Goal: Task Accomplishment & Management: Manage account settings

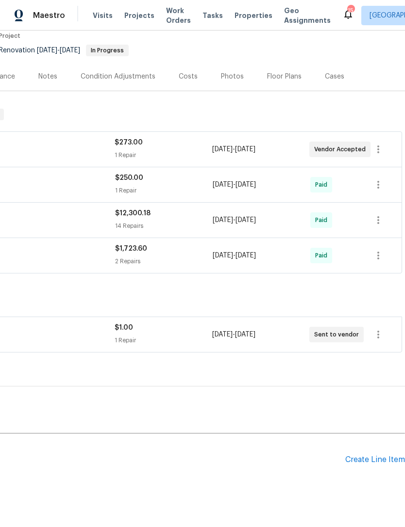
scroll to position [84, 144]
click at [368, 459] on div "Create Line Item" at bounding box center [375, 460] width 60 height 9
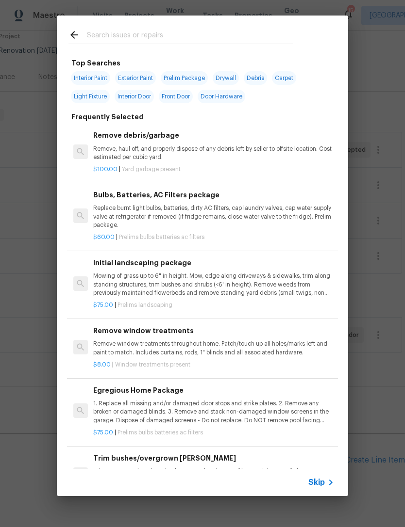
click at [112, 30] on input "text" at bounding box center [190, 36] width 206 height 15
type input "Count"
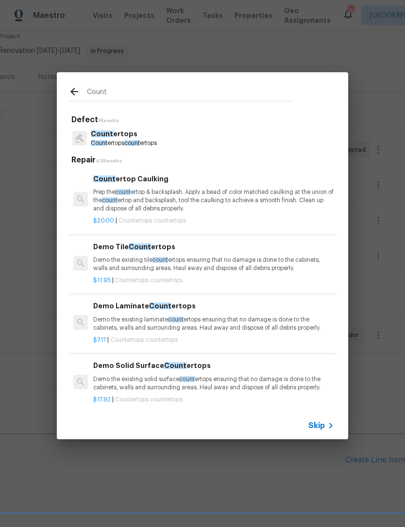
click at [127, 140] on span "count" at bounding box center [132, 143] width 16 height 6
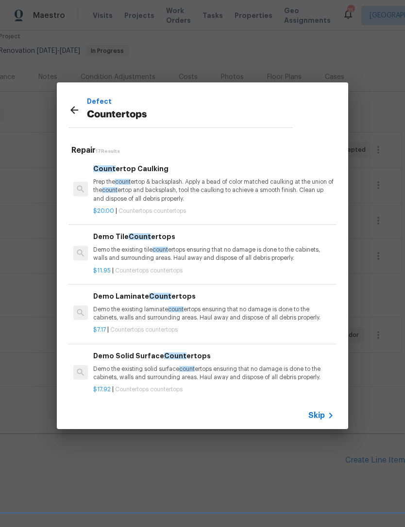
click at [143, 368] on p "Demo the existing solid surface count ertops ensuring that no damage is done to…" at bounding box center [213, 373] width 241 height 16
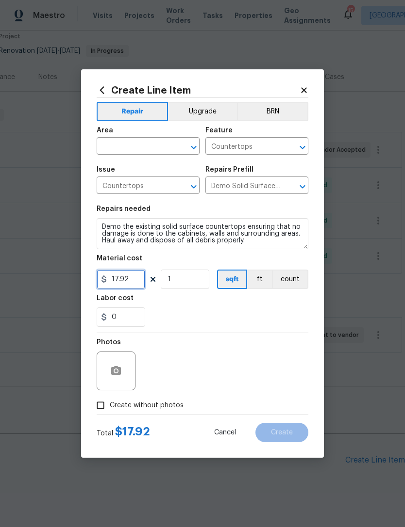
click at [133, 281] on input "17.92" at bounding box center [121, 279] width 49 height 19
click at [183, 146] on icon "Clear" at bounding box center [181, 148] width 10 height 10
type input "1"
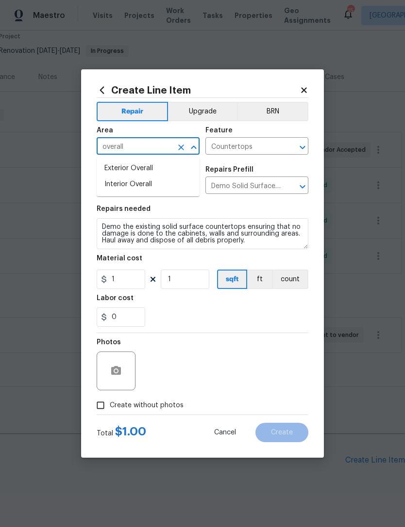
click at [143, 184] on li "Interior Overall" at bounding box center [148, 185] width 103 height 16
type input "Interior Overall"
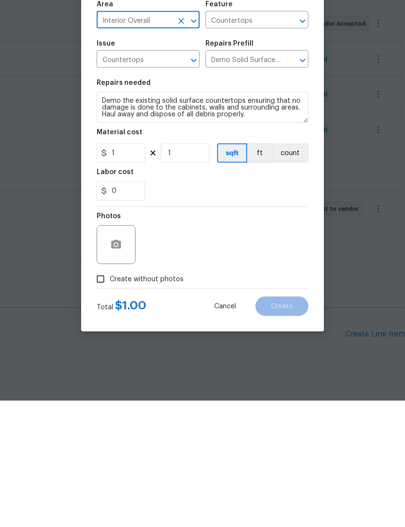
click at [105, 396] on input "Create without photos" at bounding box center [100, 405] width 18 height 18
checkbox input "true"
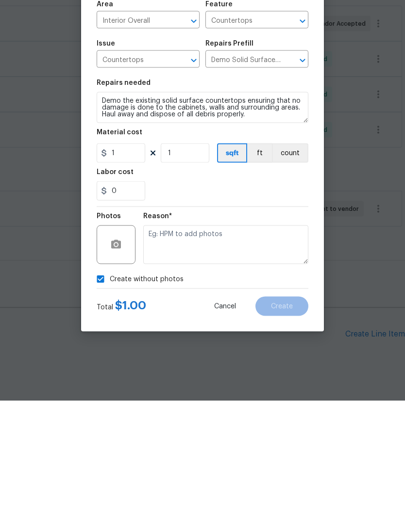
scroll to position [31, 0]
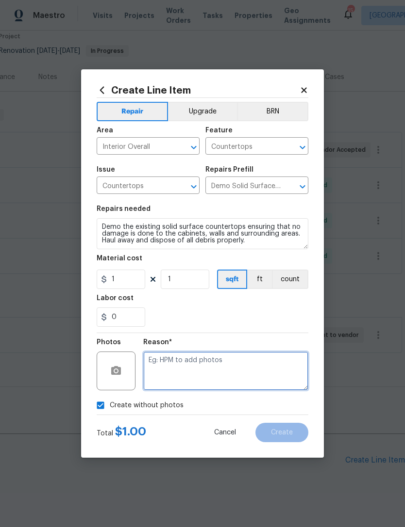
click at [205, 371] on textarea at bounding box center [225, 371] width 165 height 39
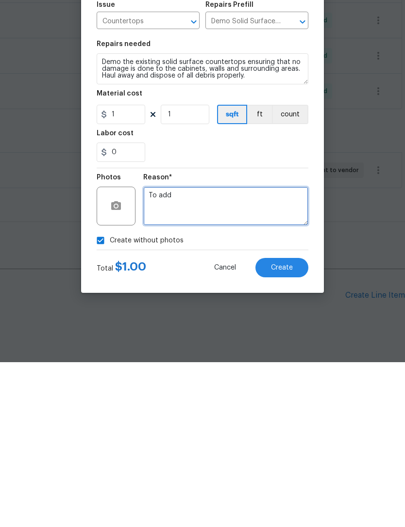
type textarea "To add"
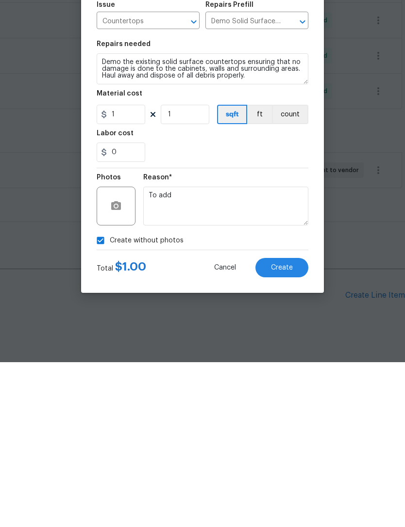
click at [295, 423] on button "Create" at bounding box center [281, 432] width 53 height 19
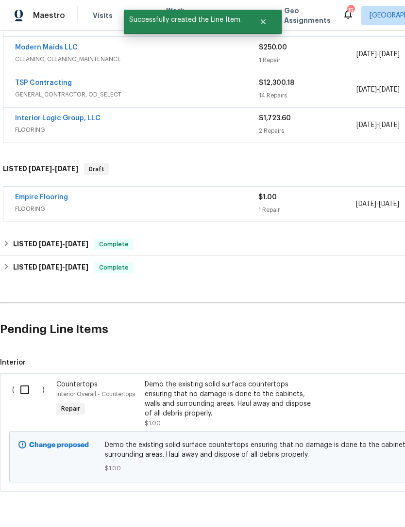
scroll to position [215, 0]
click at [31, 380] on input "checkbox" at bounding box center [29, 390] width 28 height 20
checkbox input "true"
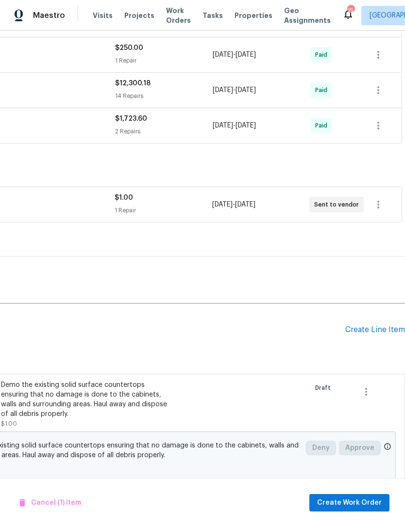
scroll to position [215, 144]
click at [354, 501] on span "Create Work Order" at bounding box center [349, 503] width 65 height 12
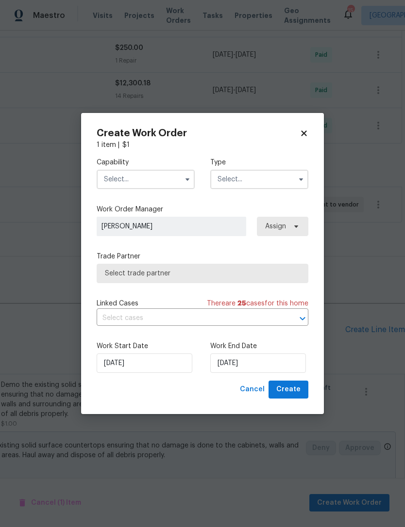
click at [179, 171] on input "text" at bounding box center [146, 179] width 98 height 19
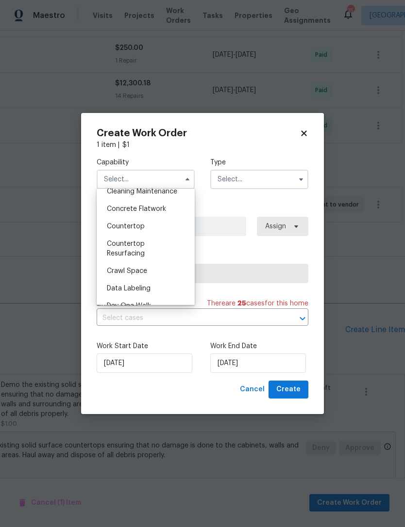
scroll to position [166, 0]
click at [135, 226] on span "Countertop" at bounding box center [126, 226] width 38 height 7
type input "Countertop"
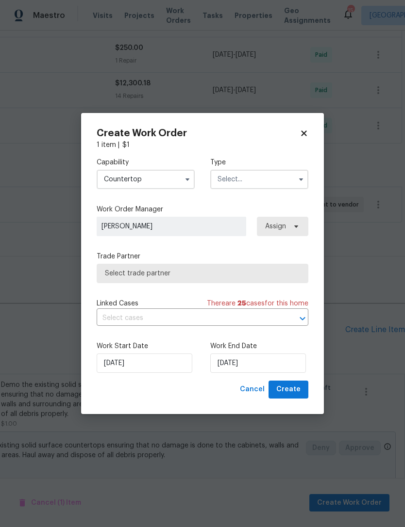
click at [289, 183] on input "text" at bounding box center [259, 179] width 98 height 19
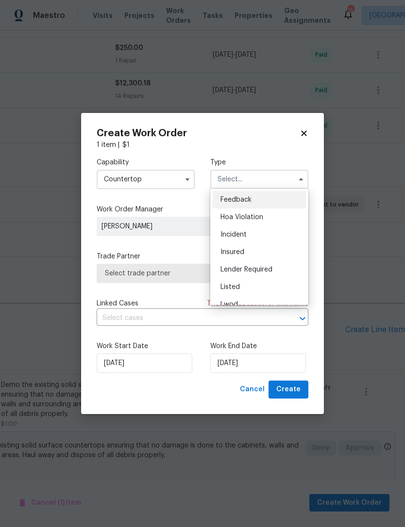
scroll to position [0, 0]
click at [233, 287] on span "Listed" at bounding box center [229, 287] width 19 height 7
type input "Listed"
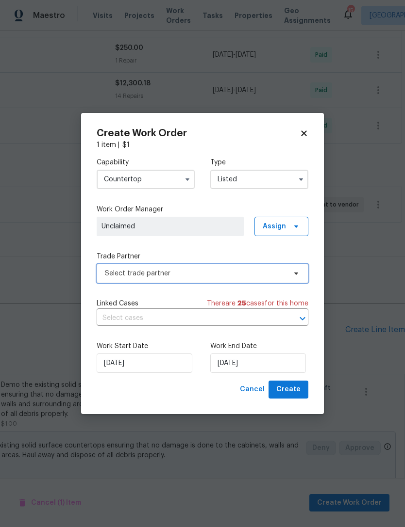
click at [294, 270] on icon at bounding box center [296, 274] width 8 height 8
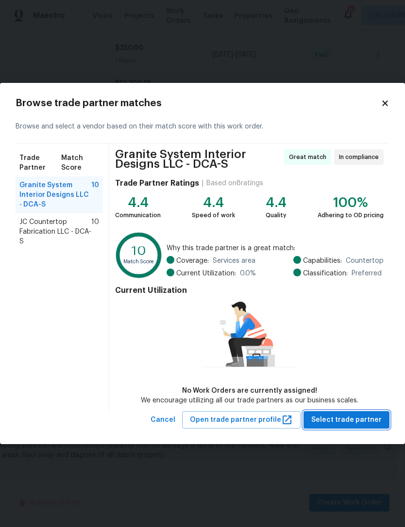
click at [358, 417] on span "Select trade partner" at bounding box center [346, 420] width 70 height 12
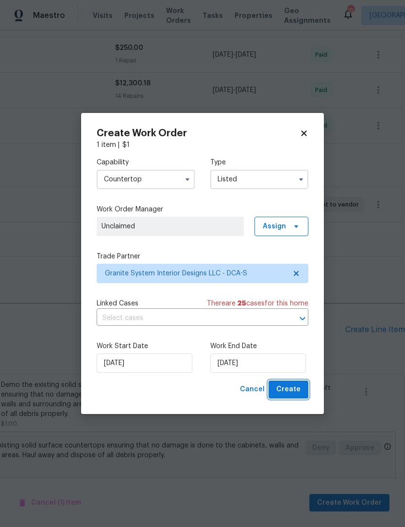
click at [299, 385] on span "Create" at bounding box center [288, 390] width 24 height 12
checkbox input "false"
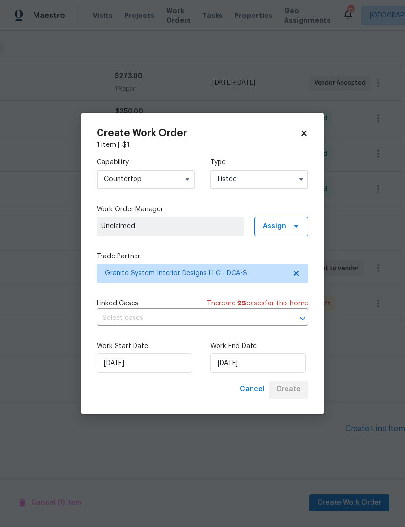
scroll to position [120, 144]
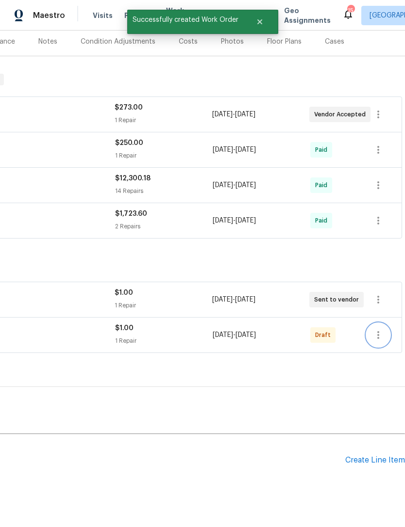
click at [375, 329] on icon "button" at bounding box center [378, 335] width 12 height 12
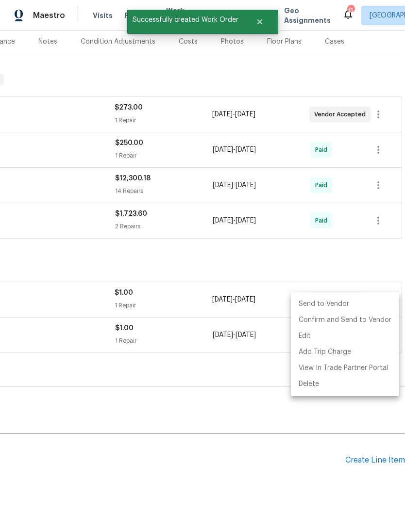
click at [328, 309] on li "Send to Vendor" at bounding box center [345, 304] width 108 height 16
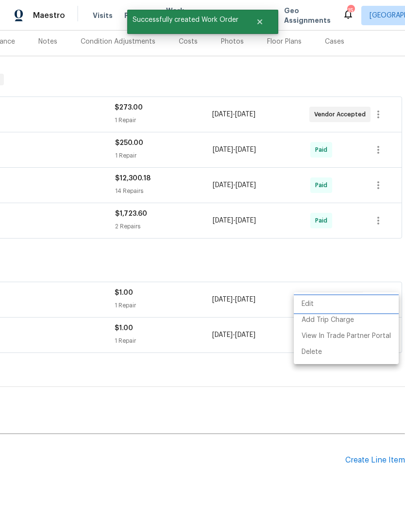
click at [332, 307] on li "Edit" at bounding box center [345, 304] width 105 height 16
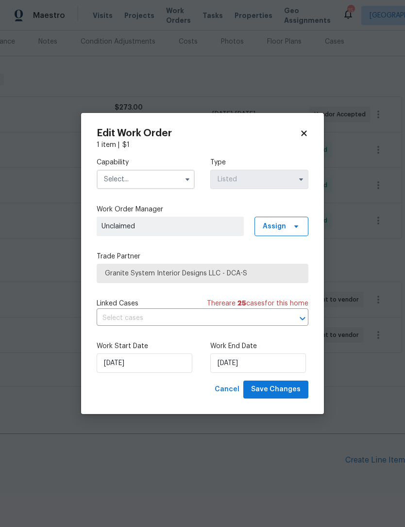
click at [337, 394] on body "Maestro Visits Projects Work Orders Tasks Properties Geo Assignments 15 Albuque…" at bounding box center [202, 263] width 405 height 527
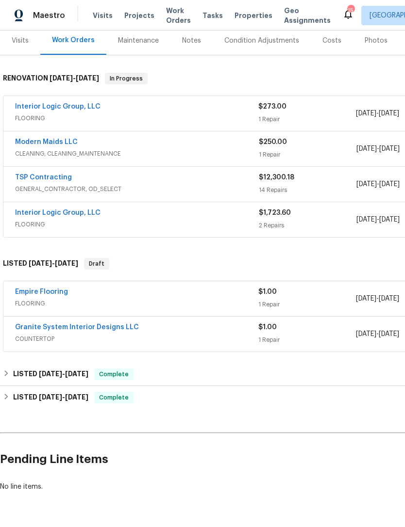
scroll to position [120, 0]
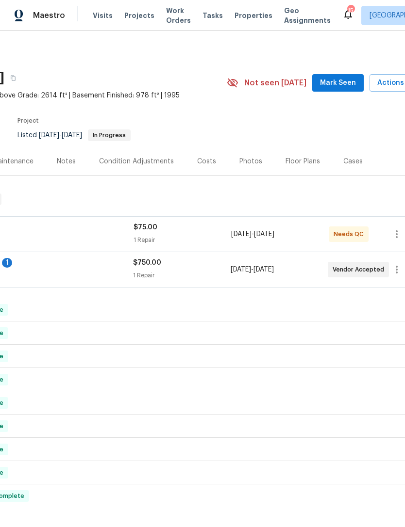
scroll to position [0, 126]
click at [198, 231] on div "$75.00" at bounding box center [181, 228] width 97 height 10
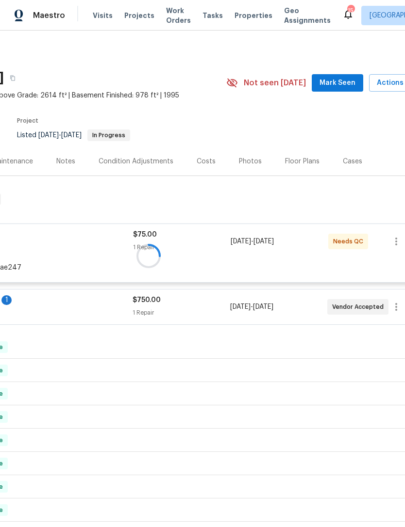
click at [201, 256] on div at bounding box center [148, 256] width 548 height 144
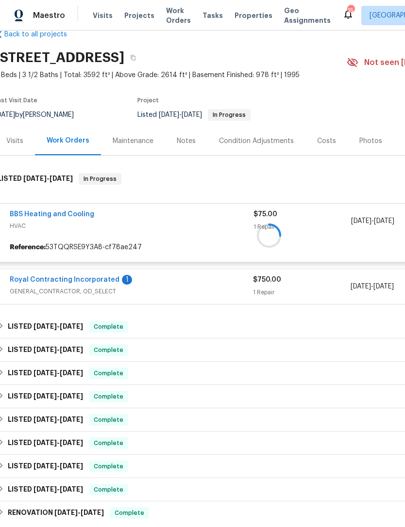
scroll to position [20, 5]
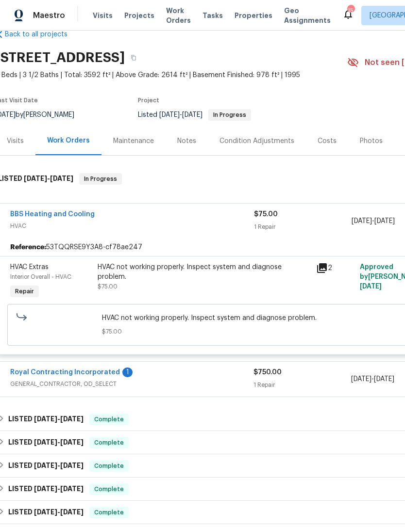
click at [200, 288] on div "HVAC not working properly. Inspect system and diagnose problem. $75.00" at bounding box center [203, 276] width 212 height 29
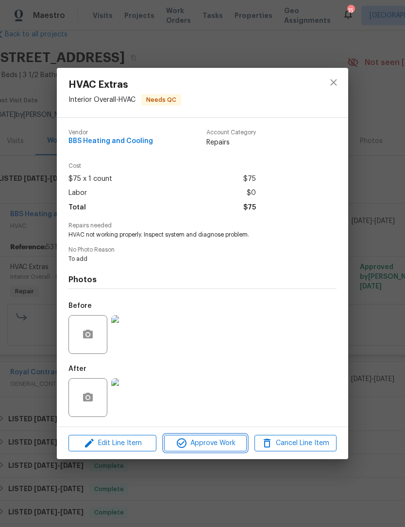
click at [219, 439] on span "Approve Work" at bounding box center [205, 444] width 76 height 12
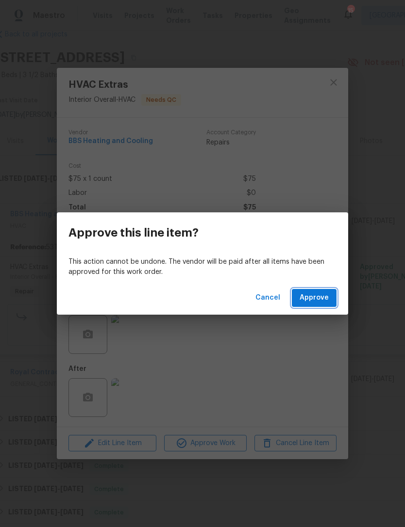
click at [330, 292] on button "Approve" at bounding box center [314, 298] width 45 height 18
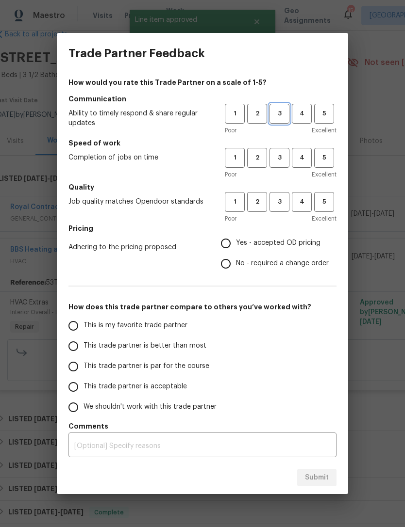
click at [281, 117] on span "3" at bounding box center [279, 113] width 18 height 11
click at [279, 150] on button "3" at bounding box center [279, 158] width 20 height 20
click at [287, 192] on button "3" at bounding box center [279, 202] width 20 height 20
click at [228, 245] on input "Yes - accepted OD pricing" at bounding box center [225, 243] width 20 height 20
radio input "true"
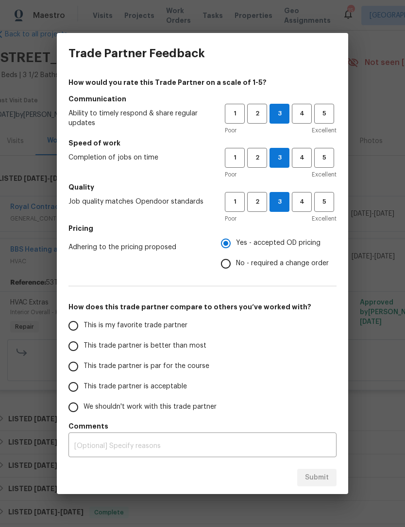
click at [78, 366] on input "This trade partner is par for the course" at bounding box center [73, 367] width 20 height 20
click at [320, 476] on span "Submit" at bounding box center [317, 478] width 24 height 12
radio input "true"
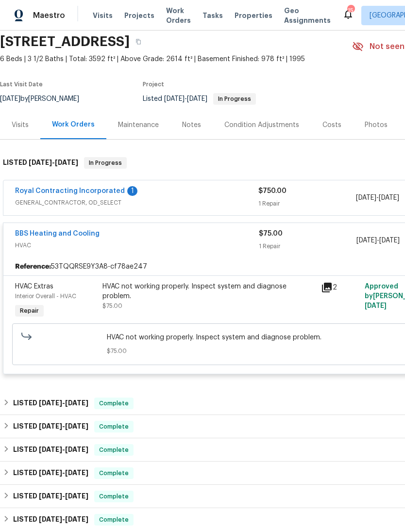
scroll to position [37, 0]
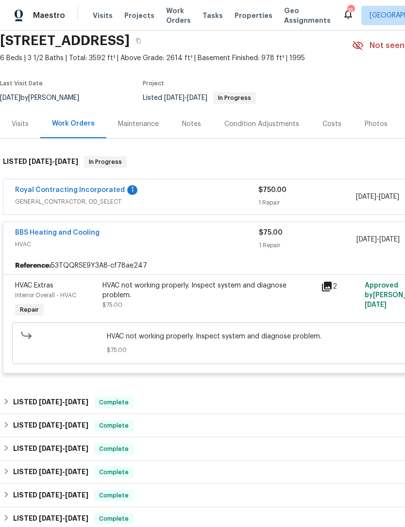
click at [87, 193] on link "Royal Contracting Incorporated" at bounding box center [70, 190] width 110 height 7
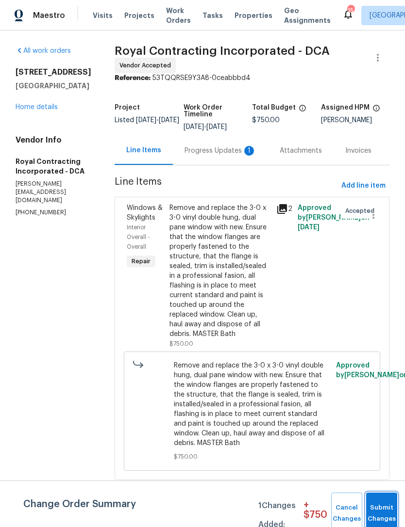
click at [388, 514] on span "Submit Changes" at bounding box center [381, 514] width 21 height 22
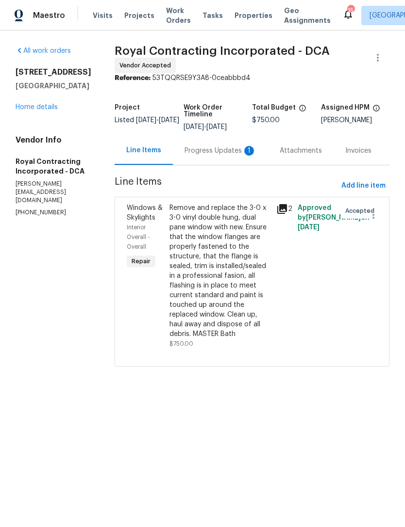
click at [215, 156] on div "Progress Updates 1" at bounding box center [220, 151] width 72 height 10
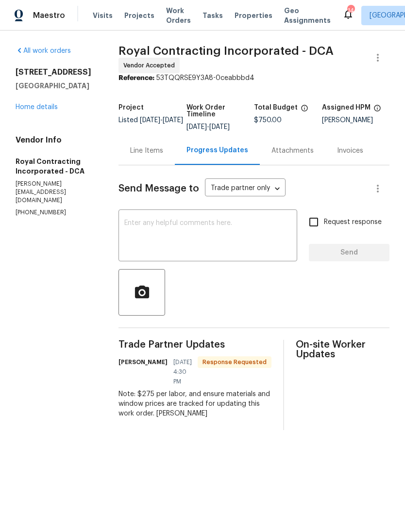
click at [185, 235] on textarea at bounding box center [207, 237] width 167 height 34
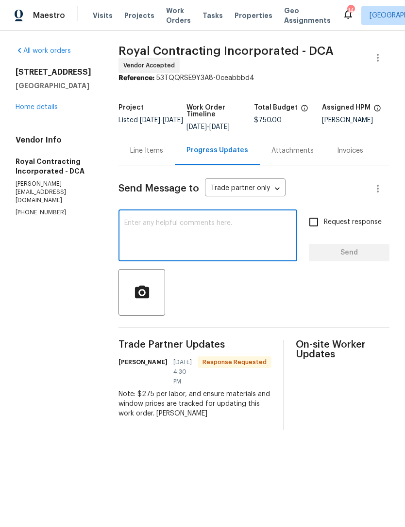
type textarea "G"
type textarea "Excellent, thanks!!"
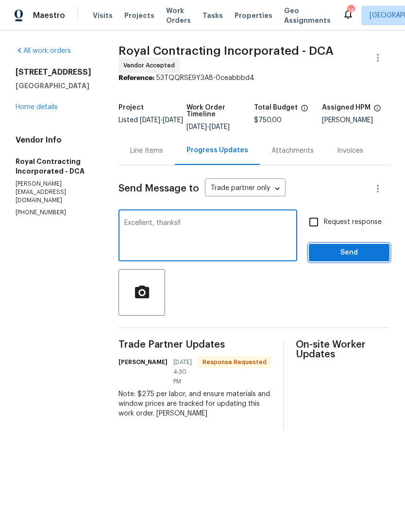
click at [356, 262] on button "Send" at bounding box center [348, 253] width 81 height 18
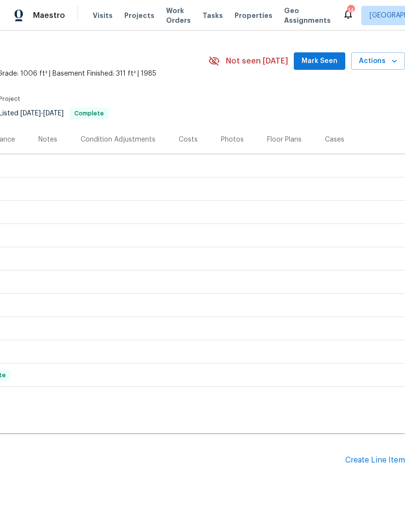
scroll to position [22, 144]
click at [367, 460] on div "Create Line Item" at bounding box center [375, 460] width 60 height 9
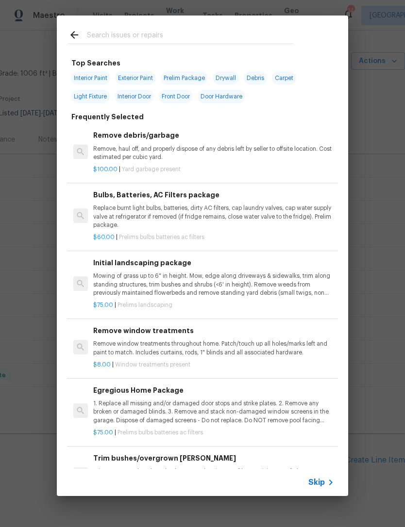
click at [118, 33] on input "text" at bounding box center [190, 36] width 206 height 15
type input "Hvac"
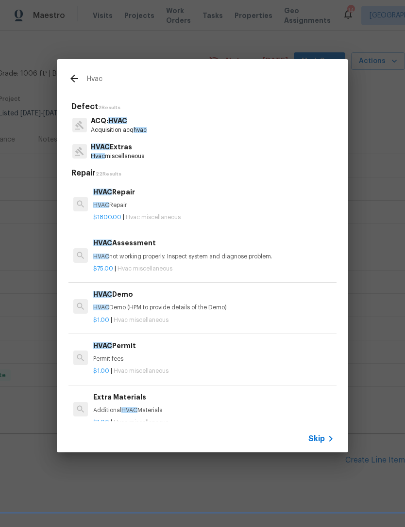
click at [138, 256] on p "HVAC not working properly. Inspect system and diagnose problem." at bounding box center [213, 257] width 241 height 8
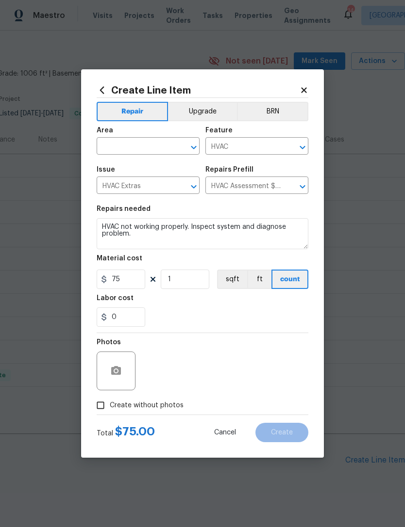
click at [109, 405] on input "Create without photos" at bounding box center [100, 405] width 18 height 18
checkbox input "true"
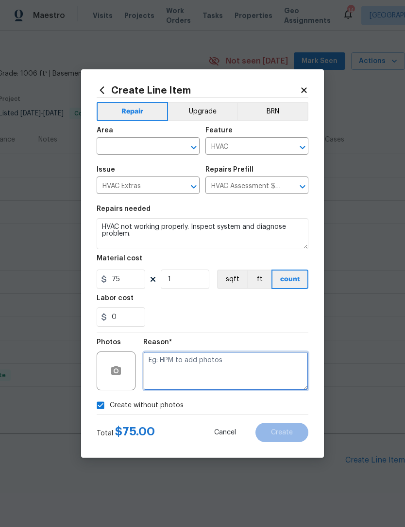
click at [199, 363] on textarea at bounding box center [225, 371] width 165 height 39
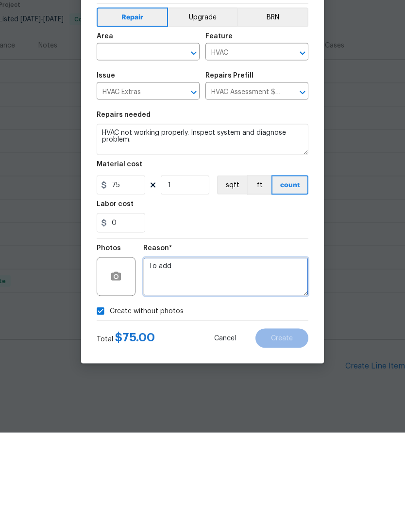
type textarea "To add"
click at [151, 140] on input "text" at bounding box center [135, 147] width 76 height 15
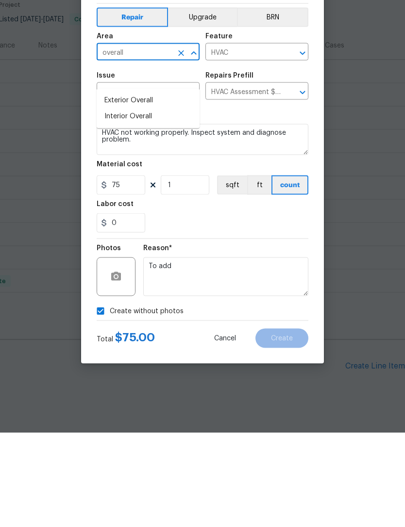
click at [130, 203] on li "Interior Overall" at bounding box center [148, 211] width 103 height 16
type input "Interior Overall"
click at [282, 429] on span "Create" at bounding box center [282, 432] width 22 height 7
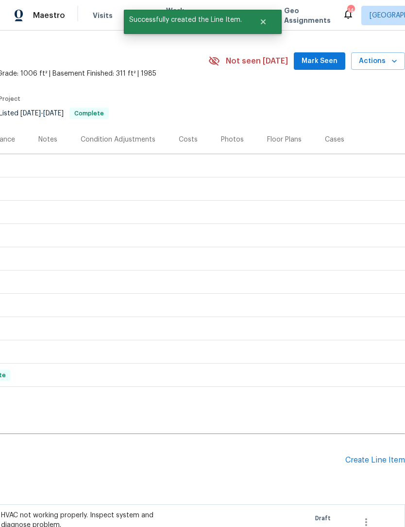
click at [321, 52] on button "Mark Seen" at bounding box center [318, 61] width 51 height 18
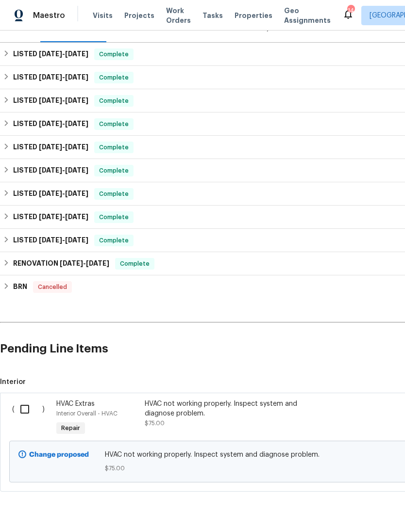
scroll to position [133, 0]
click at [28, 400] on input "checkbox" at bounding box center [29, 410] width 28 height 20
checkbox input "true"
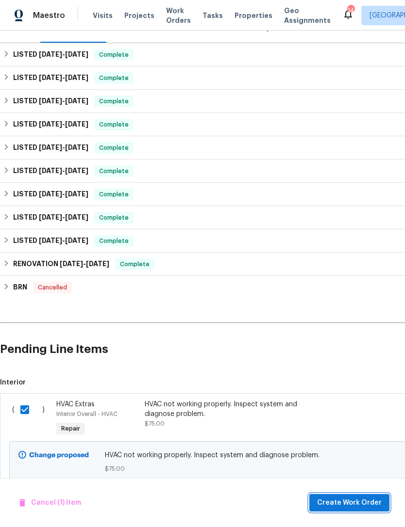
click at [350, 503] on span "Create Work Order" at bounding box center [349, 503] width 65 height 12
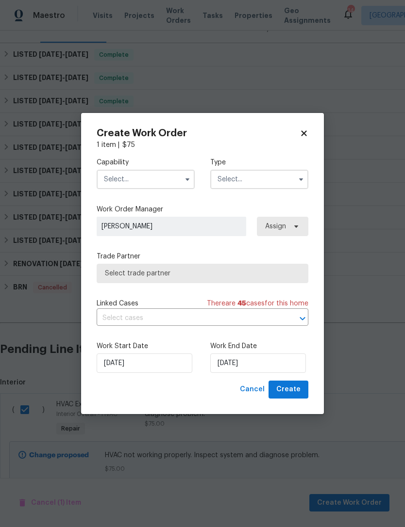
click at [176, 174] on input "text" at bounding box center [146, 179] width 98 height 19
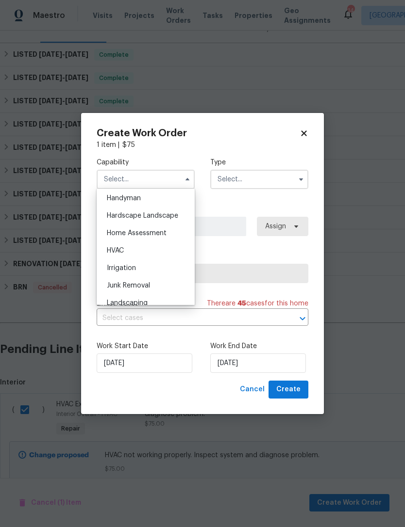
scroll to position [535, 0]
click at [120, 248] on span "HVAC" at bounding box center [115, 250] width 17 height 7
type input "HVAC"
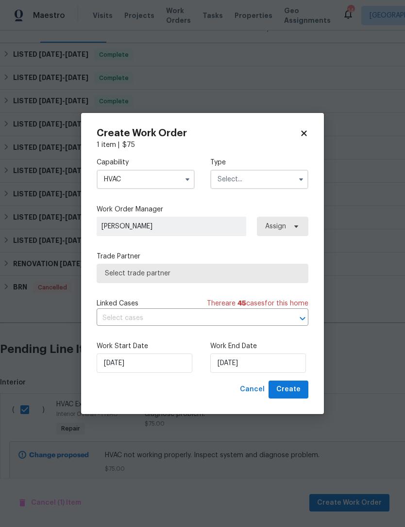
click at [283, 179] on input "text" at bounding box center [259, 179] width 98 height 19
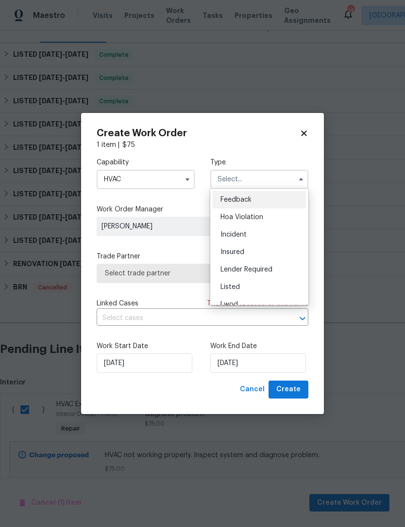
click at [234, 282] on div "Listed" at bounding box center [258, 286] width 93 height 17
type input "Listed"
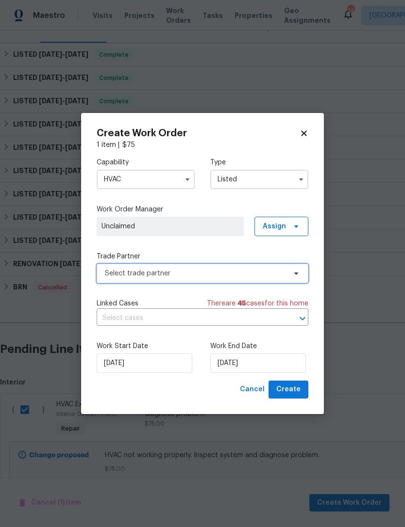
click at [193, 269] on span "Select trade partner" at bounding box center [195, 274] width 181 height 10
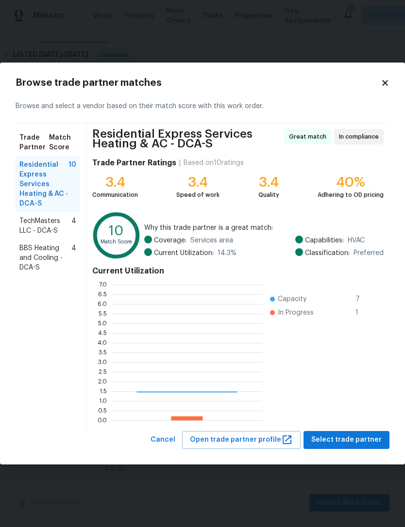
scroll to position [136, 150]
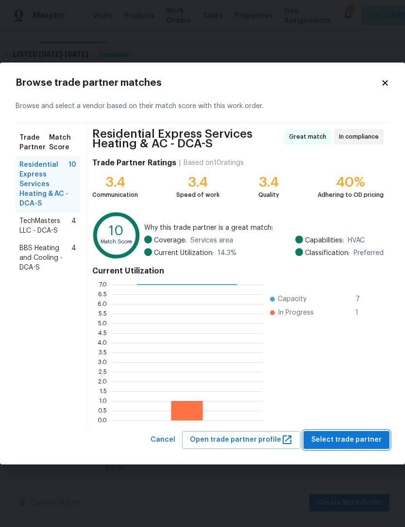
click at [351, 442] on span "Select trade partner" at bounding box center [346, 440] width 70 height 12
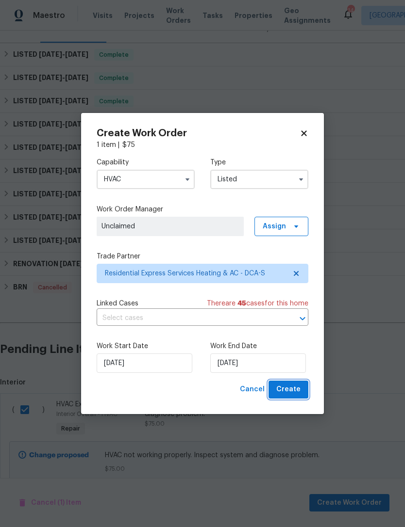
click at [296, 389] on span "Create" at bounding box center [288, 390] width 24 height 12
checkbox input "false"
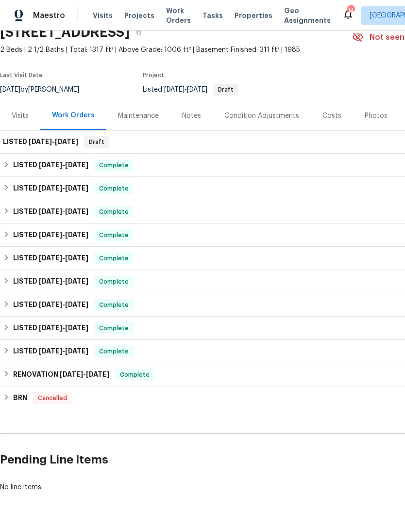
scroll to position [45, 0]
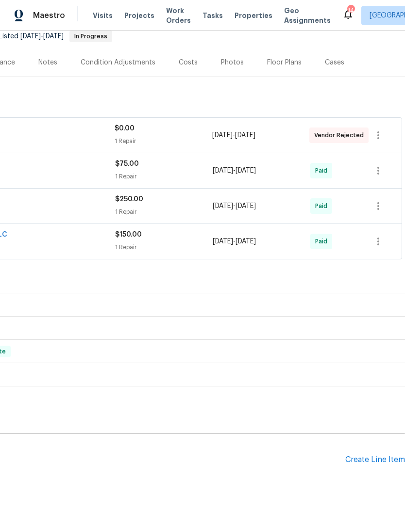
scroll to position [98, 144]
click at [373, 456] on div "Create Line Item" at bounding box center [375, 460] width 60 height 9
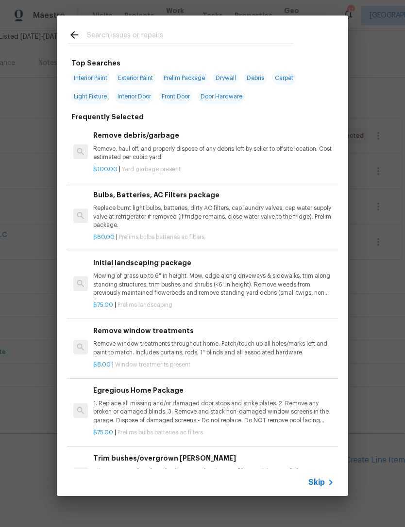
click at [131, 37] on input "text" at bounding box center [190, 36] width 206 height 15
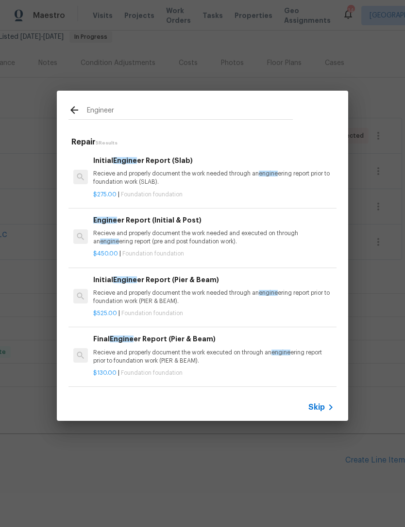
type input "Engineer"
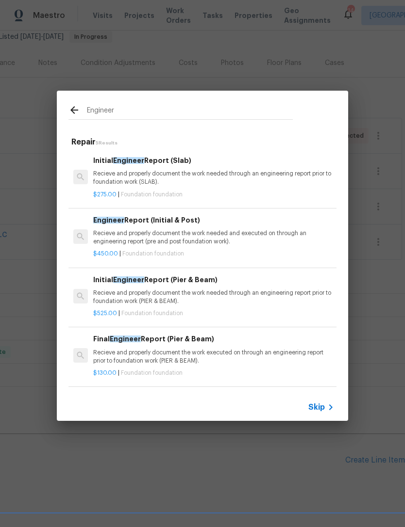
click at [176, 172] on p "Recieve and properly document the work needed through an engineering report pri…" at bounding box center [213, 178] width 241 height 16
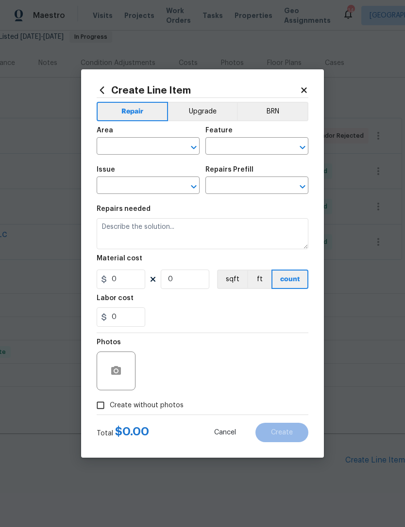
type input "Foundation"
type input "Initial Engineer Report (Slab) $275.00"
type textarea "Recieve and properly document the work needed through an engineering report pri…"
type input "275"
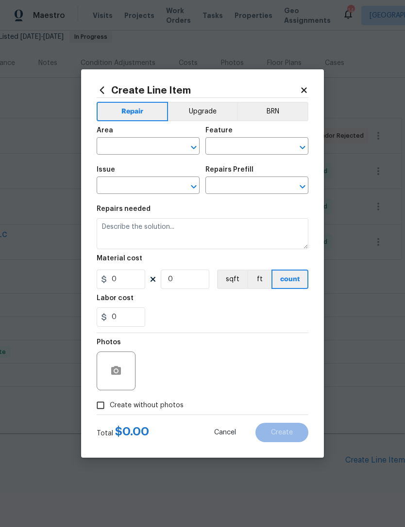
type input "1"
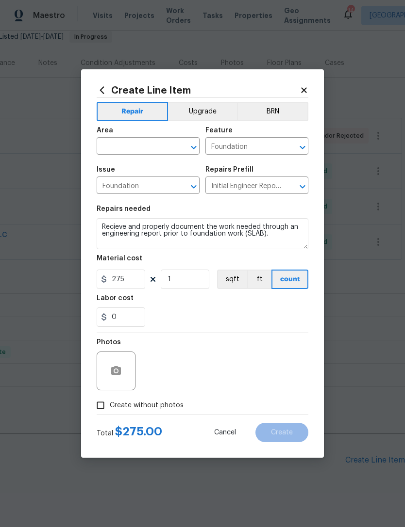
click at [106, 405] on input "Create without photos" at bounding box center [100, 405] width 18 height 18
checkbox input "true"
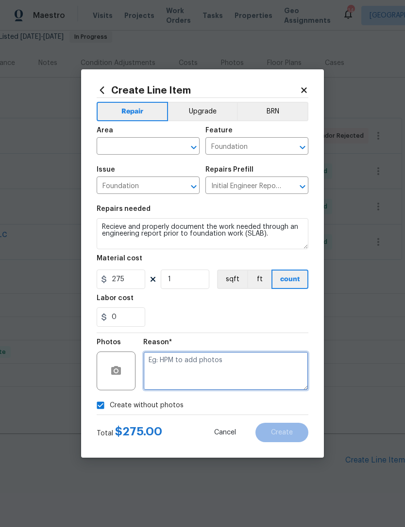
click at [206, 371] on textarea at bounding box center [225, 371] width 165 height 39
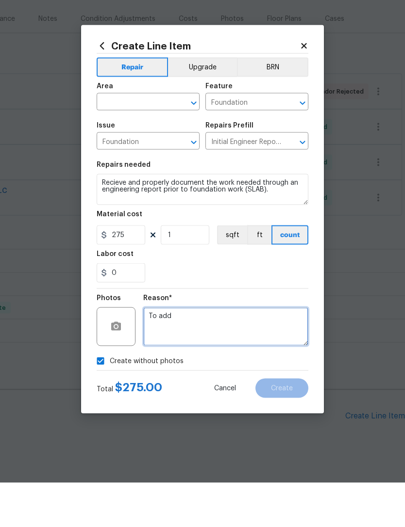
click at [190, 142] on icon "Open" at bounding box center [194, 148] width 12 height 12
type textarea "To add"
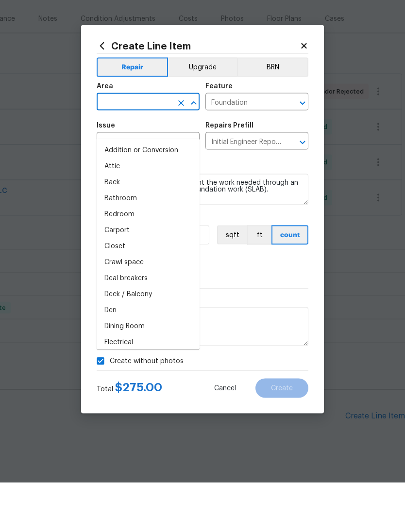
scroll to position [0, 0]
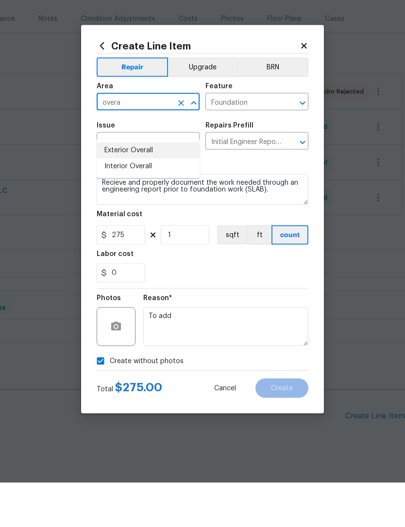
click at [143, 187] on li "Exterior Overall" at bounding box center [148, 195] width 103 height 16
type input "Exterior Overall"
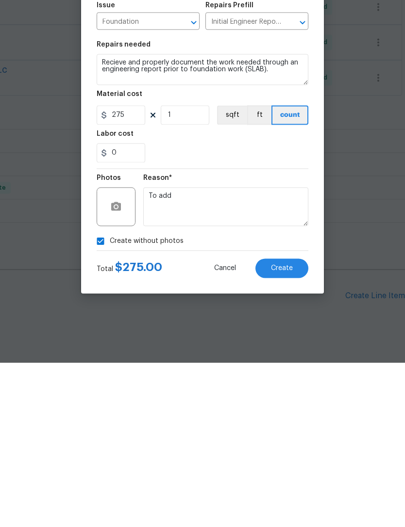
scroll to position [31, 0]
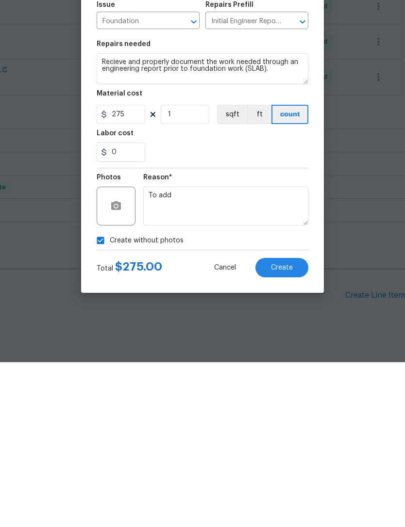
click at [289, 423] on button "Create" at bounding box center [281, 432] width 53 height 19
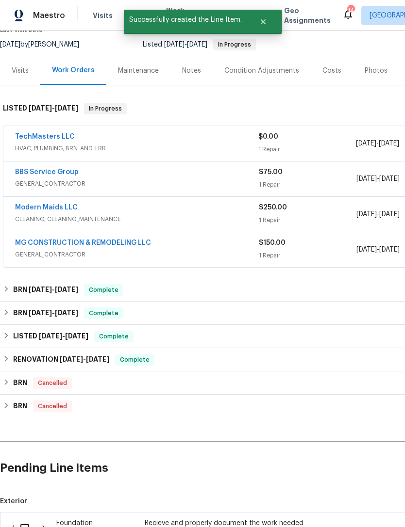
scroll to position [91, 0]
click at [24, 519] on input "checkbox" at bounding box center [29, 529] width 28 height 20
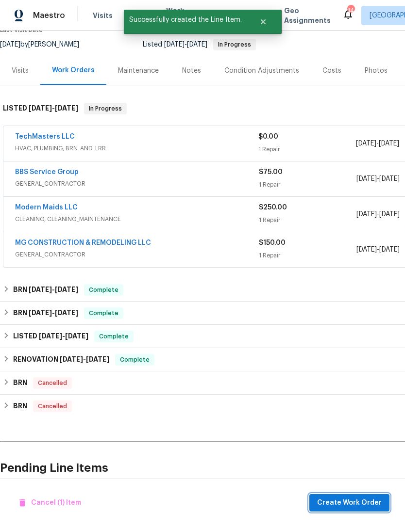
click at [363, 500] on span "Create Work Order" at bounding box center [349, 503] width 65 height 12
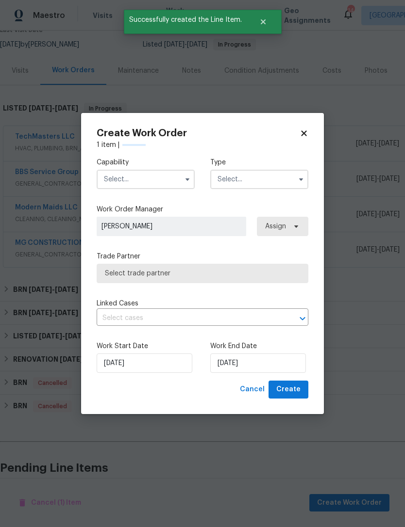
checkbox input "false"
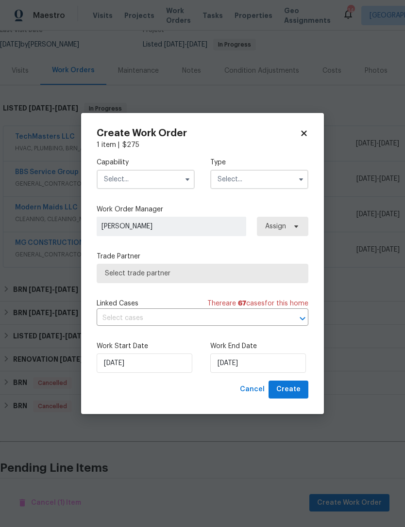
click at [179, 174] on input "text" at bounding box center [146, 179] width 98 height 19
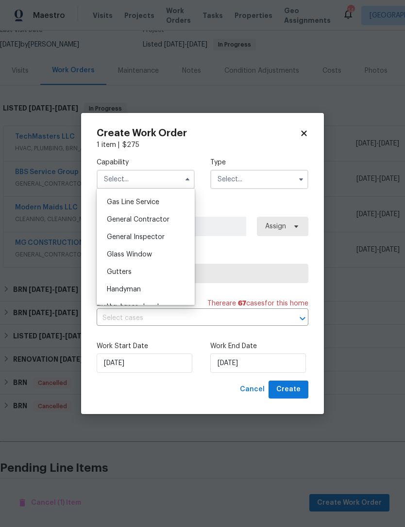
scroll to position [445, 0]
click at [150, 218] on span "General Contractor" at bounding box center [138, 218] width 63 height 7
type input "General Contractor"
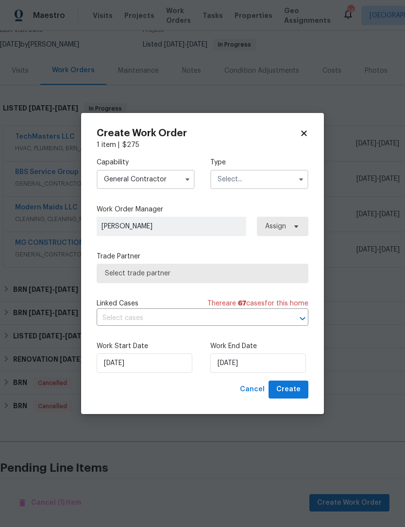
click at [295, 171] on input "text" at bounding box center [259, 179] width 98 height 19
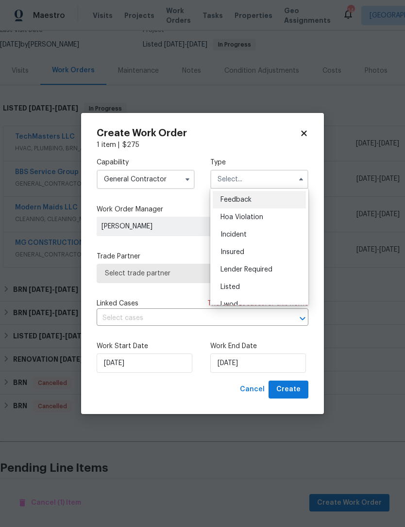
click at [240, 284] on div "Listed" at bounding box center [258, 286] width 93 height 17
type input "Listed"
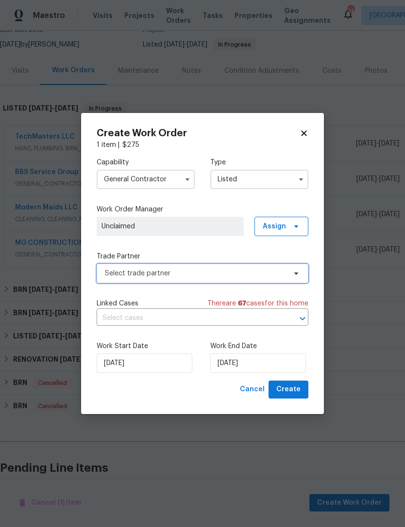
click at [287, 273] on span "Select trade partner" at bounding box center [202, 273] width 211 height 19
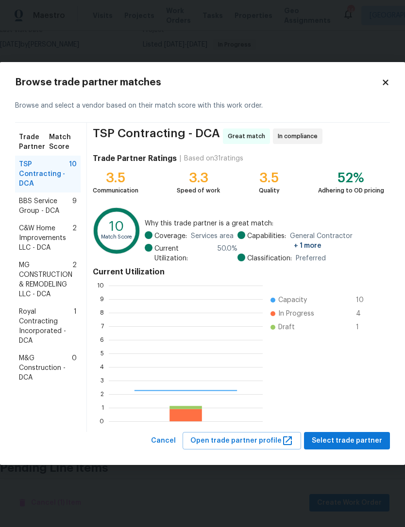
scroll to position [136, 154]
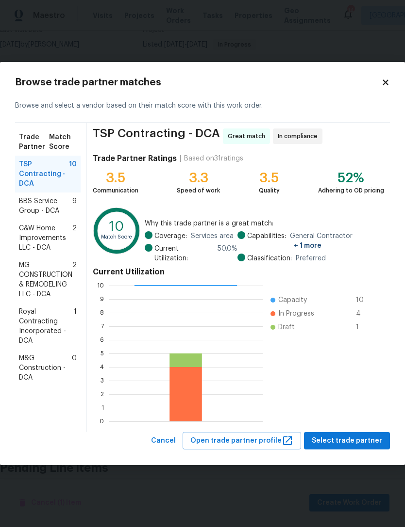
click at [48, 330] on span "Royal Contracting Incorporated - DCA" at bounding box center [46, 326] width 55 height 39
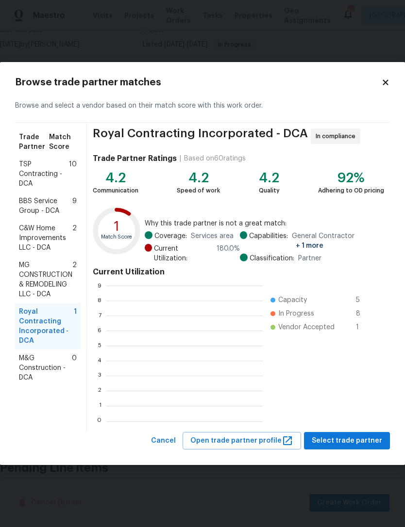
scroll to position [136, 156]
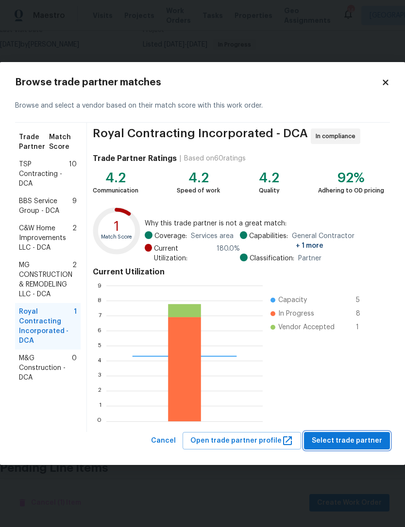
click at [361, 437] on span "Select trade partner" at bounding box center [346, 441] width 70 height 12
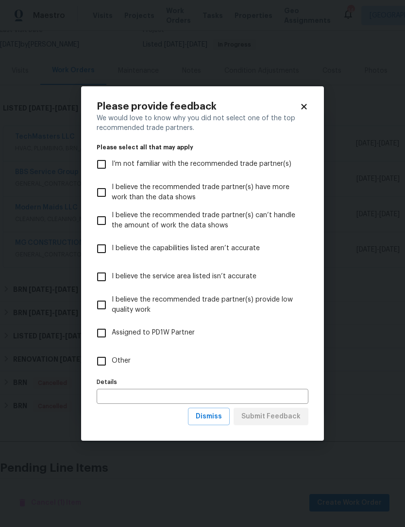
click at [103, 365] on input "Other" at bounding box center [101, 361] width 20 height 20
checkbox input "true"
click at [165, 396] on input "text" at bounding box center [202, 396] width 211 height 15
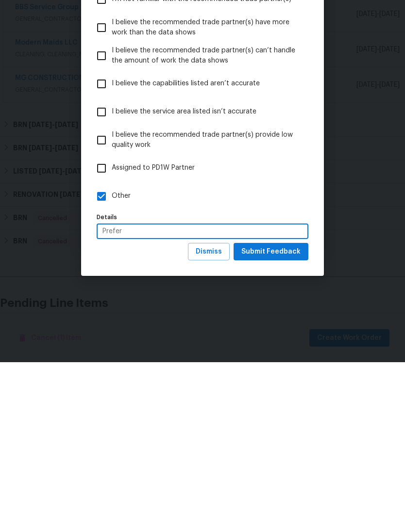
type input "Prefer"
click at [274, 411] on span "Submit Feedback" at bounding box center [270, 417] width 59 height 12
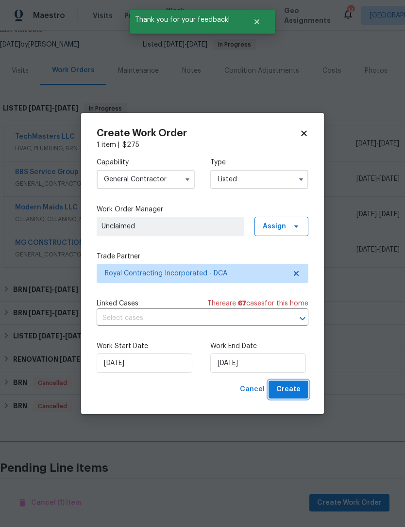
click at [293, 388] on span "Create" at bounding box center [288, 390] width 24 height 12
